Goal: Task Accomplishment & Management: Use online tool/utility

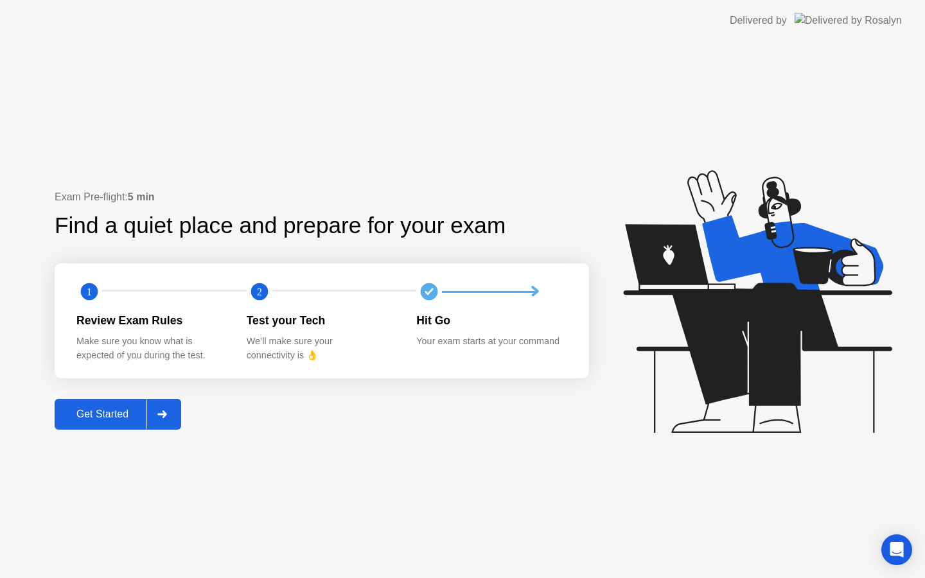
click at [102, 403] on button "Get Started" at bounding box center [118, 414] width 127 height 31
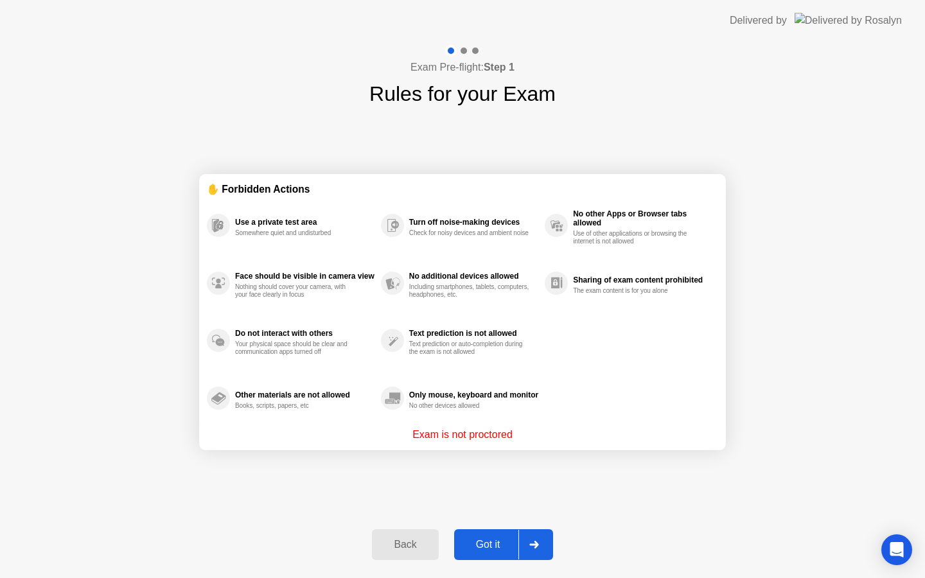
click at [486, 547] on div "Got it" at bounding box center [488, 545] width 60 height 12
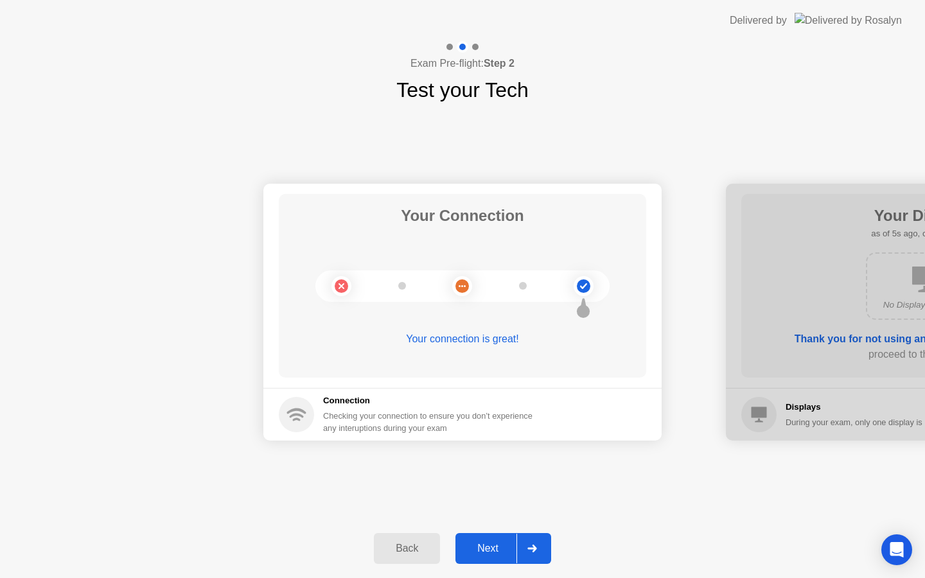
click at [492, 546] on div "Next" at bounding box center [487, 549] width 57 height 12
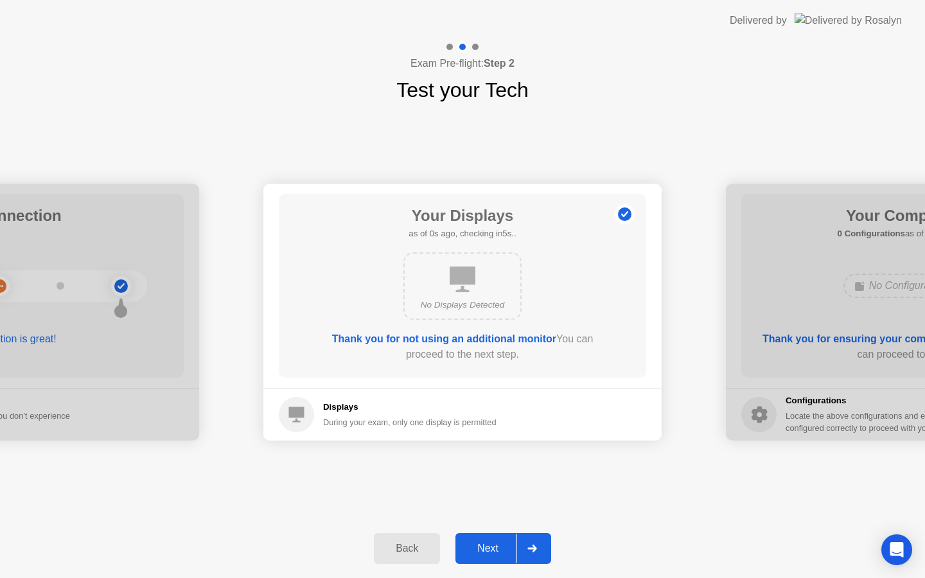
click at [492, 546] on div "Next" at bounding box center [487, 549] width 57 height 12
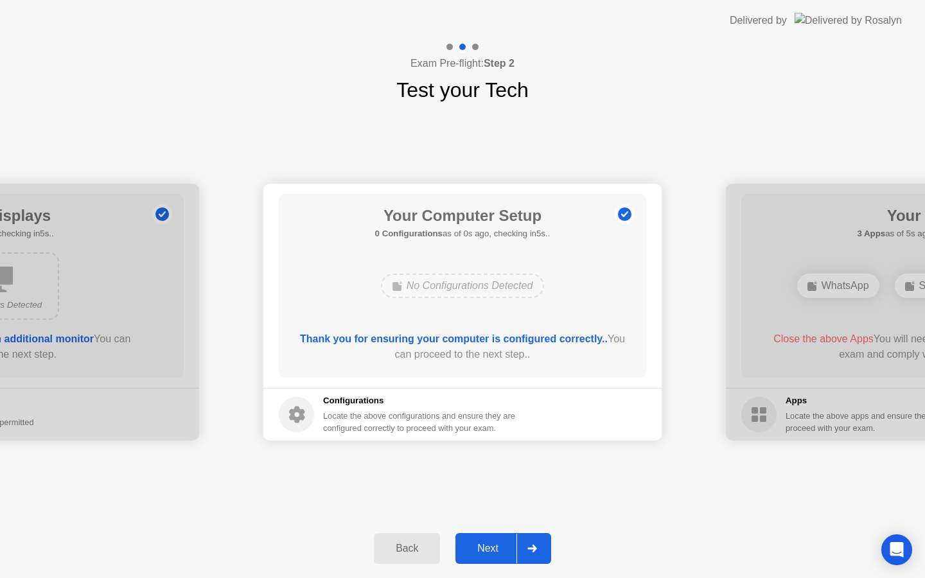
click at [492, 546] on div "Next" at bounding box center [487, 549] width 57 height 12
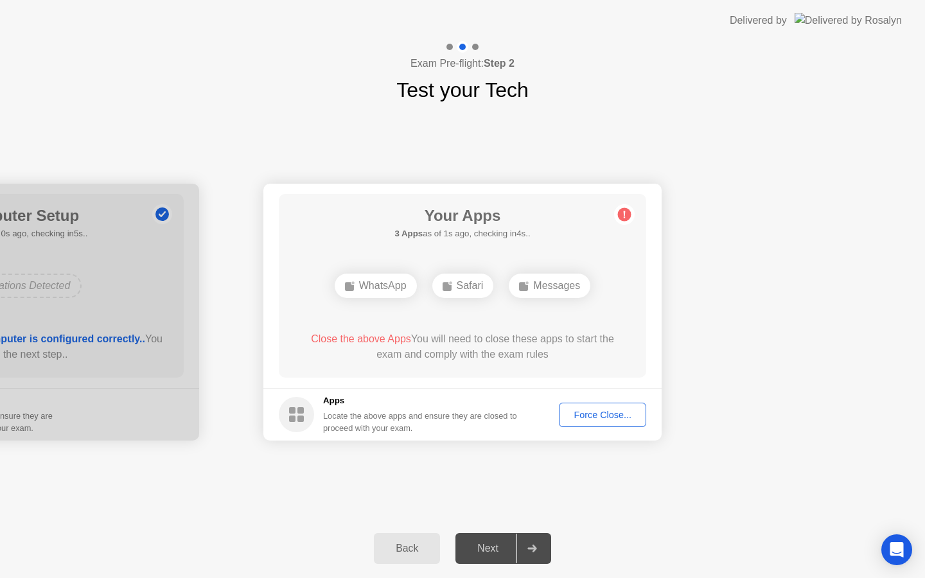
click at [589, 413] on div "Force Close..." at bounding box center [602, 415] width 78 height 10
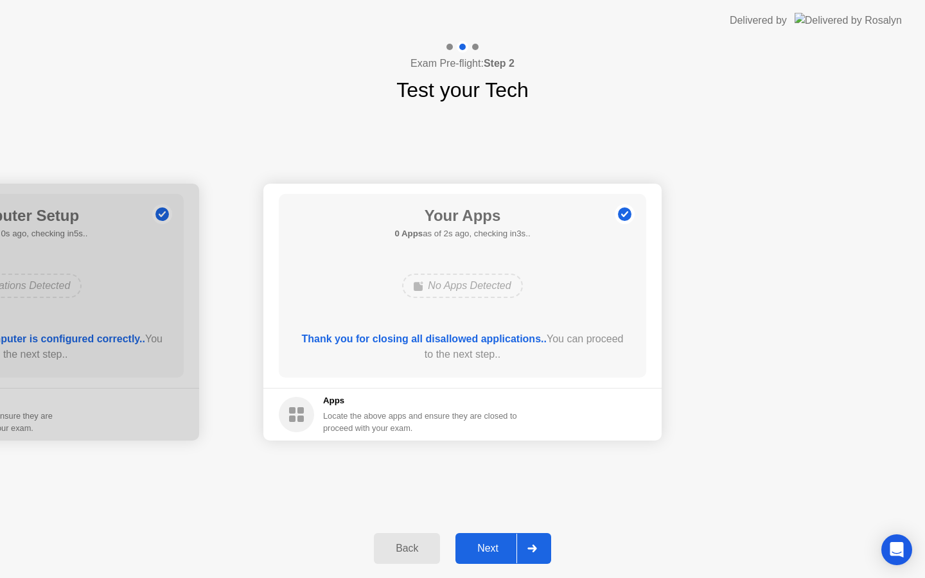
click at [488, 540] on button "Next" at bounding box center [504, 548] width 96 height 31
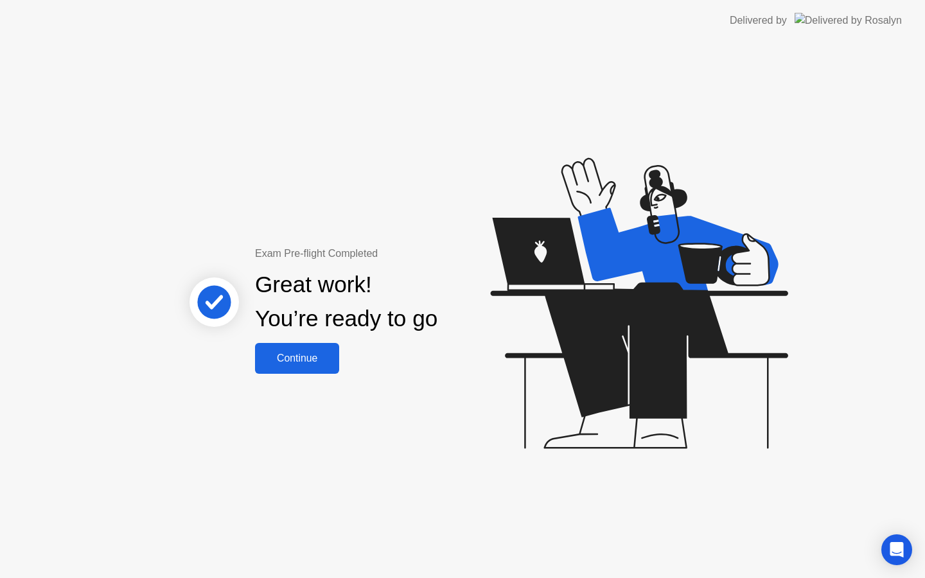
click at [310, 353] on div "Continue" at bounding box center [297, 359] width 76 height 12
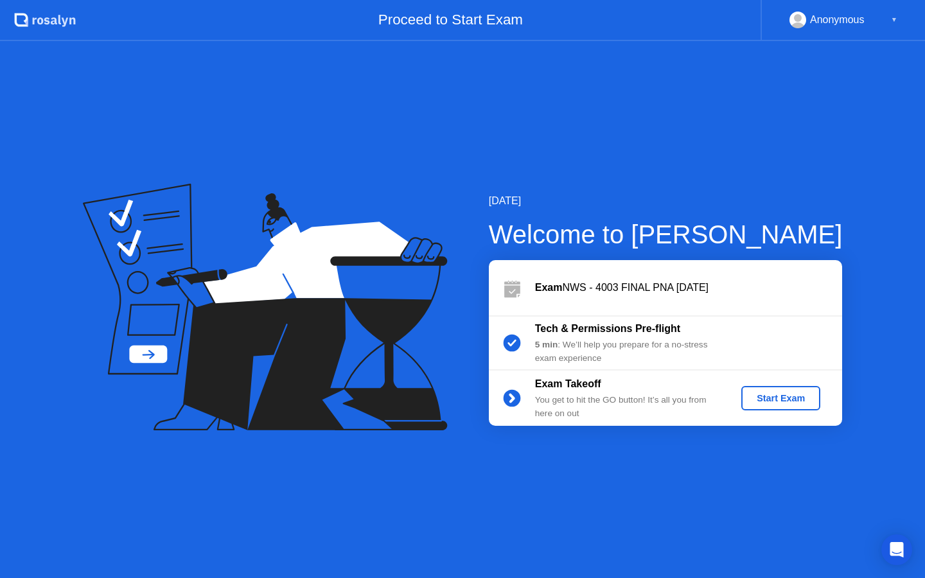
click at [778, 395] on div "Start Exam" at bounding box center [781, 398] width 69 height 10
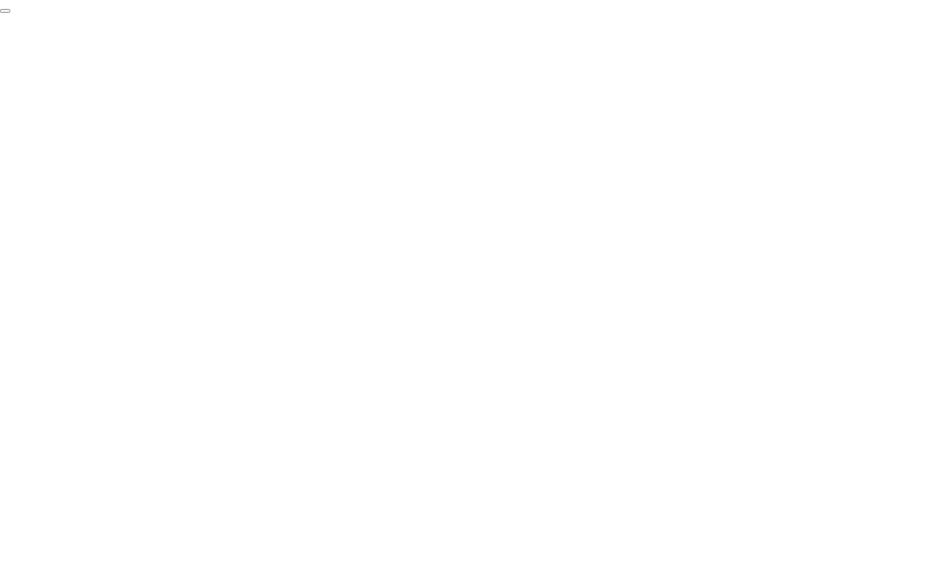
click at [10, 13] on button "End Proctoring Session" at bounding box center [5, 11] width 10 height 4
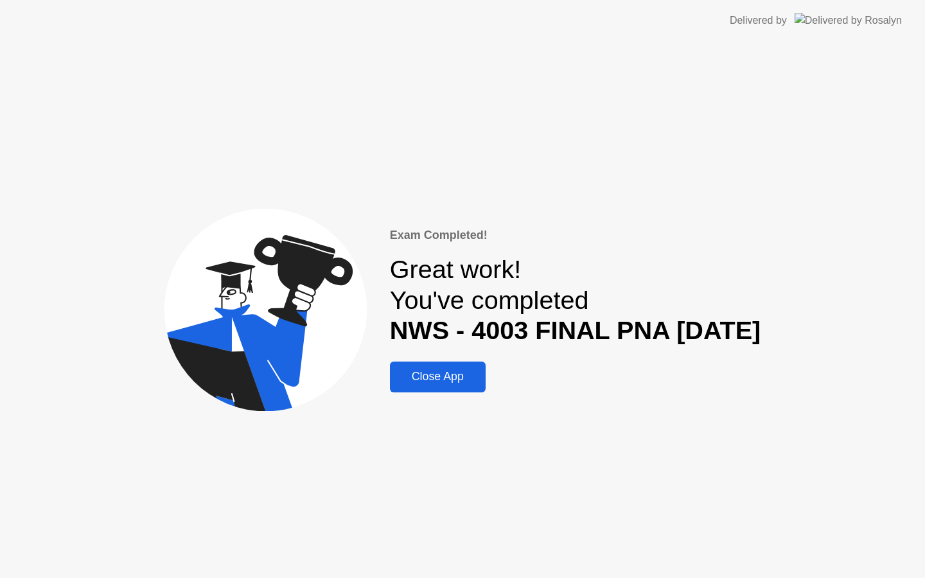
click at [447, 379] on div "Close App" at bounding box center [438, 376] width 88 height 13
